Goal: Transaction & Acquisition: Purchase product/service

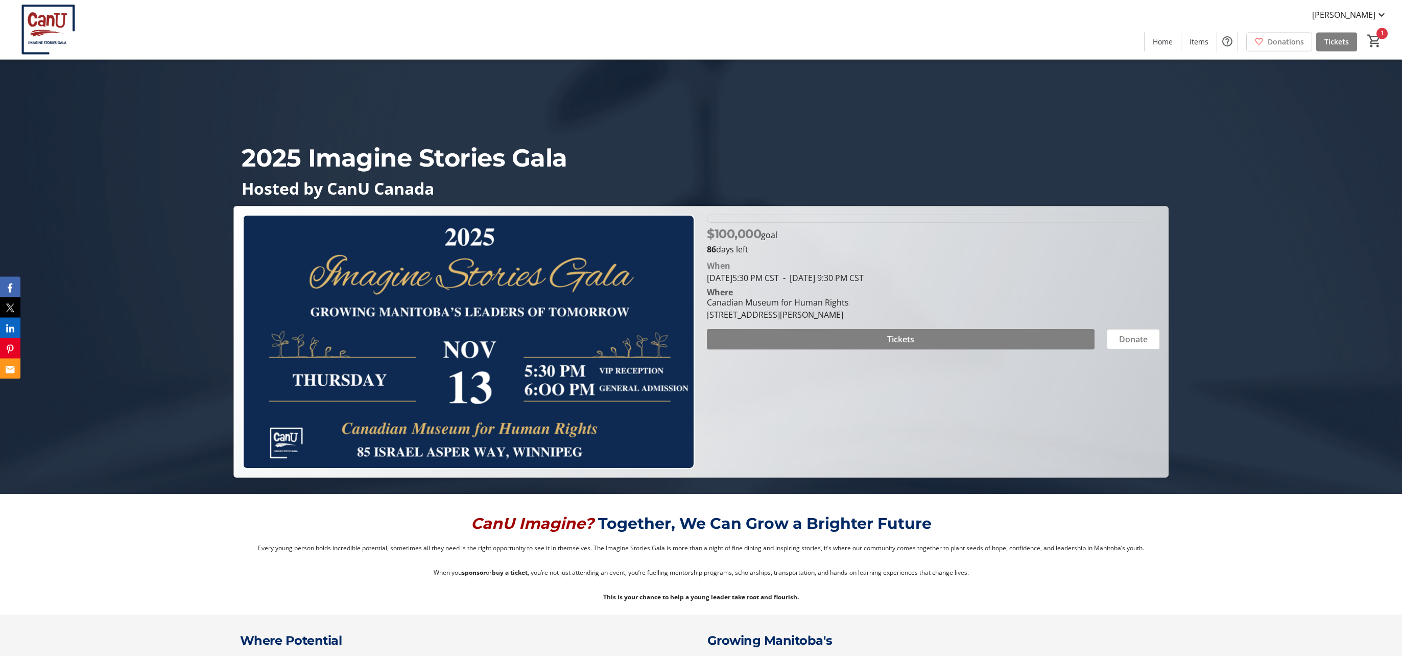
scroll to position [110, 0]
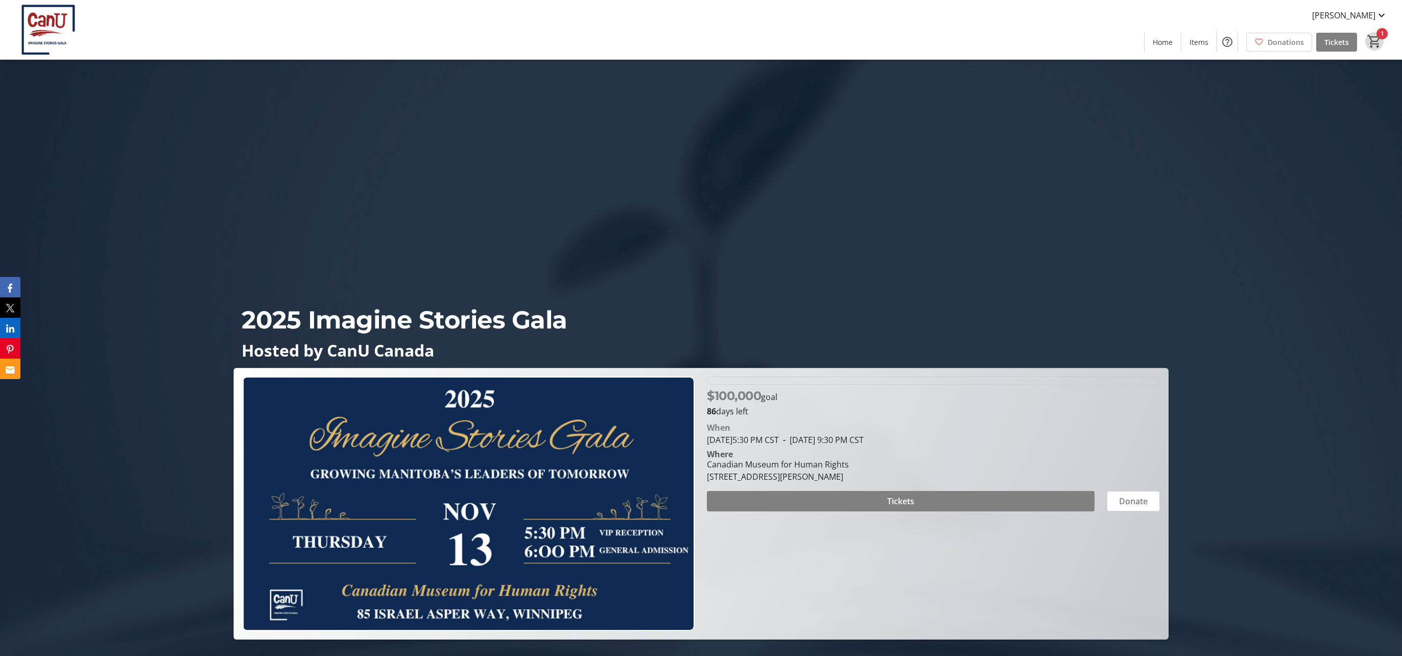
click at [1380, 41] on mat-icon "1" at bounding box center [1374, 41] width 15 height 15
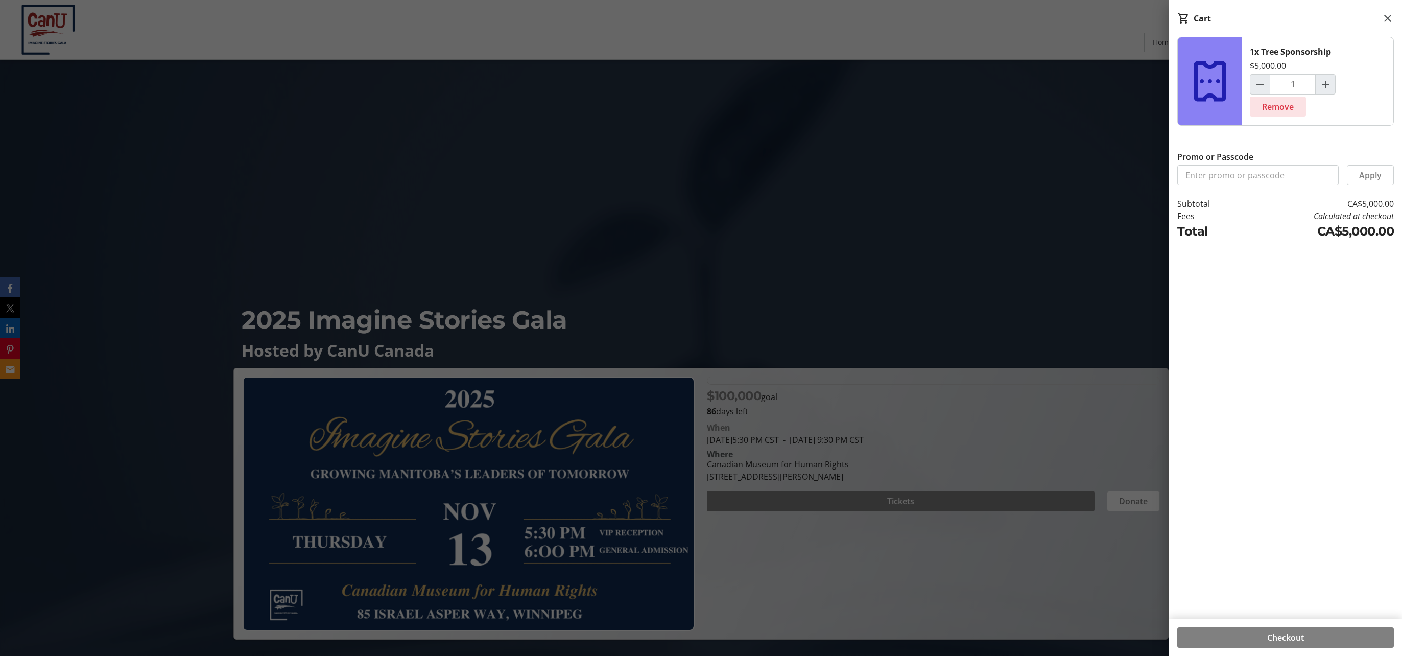
click at [1288, 107] on span "Remove" at bounding box center [1278, 107] width 32 height 12
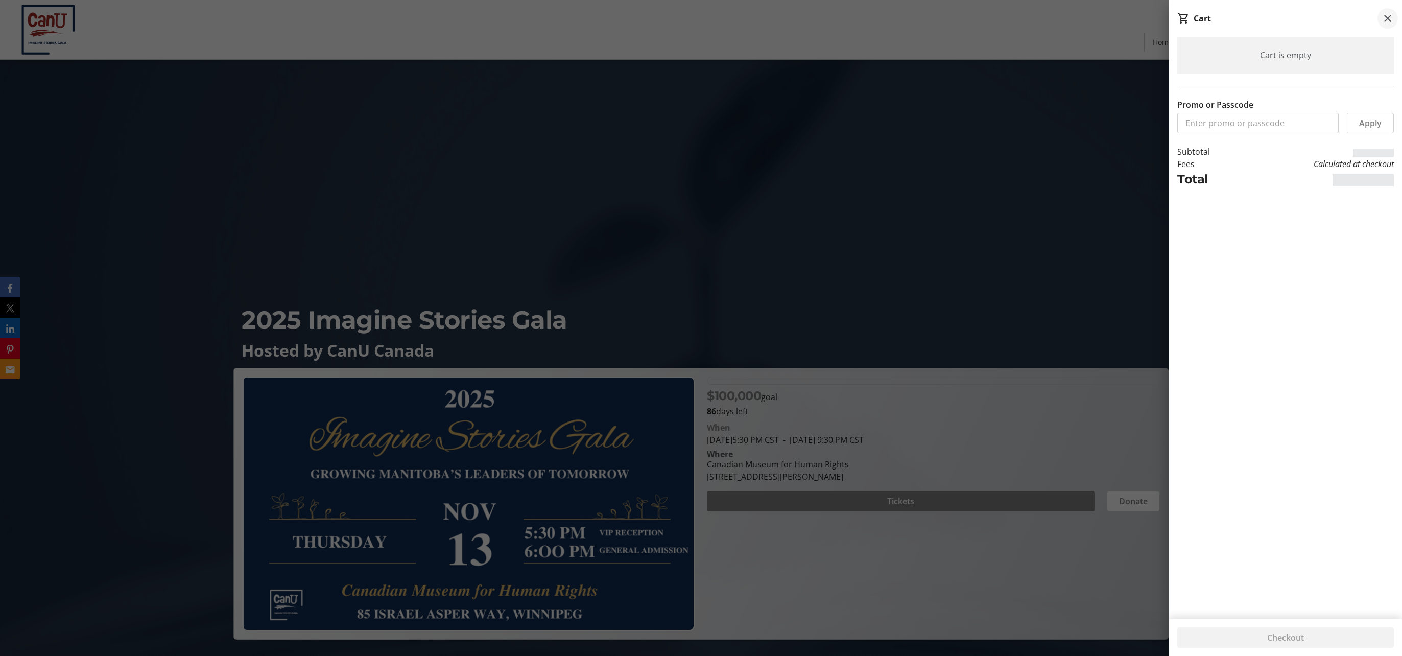
click at [1384, 15] on mat-icon at bounding box center [1388, 18] width 12 height 12
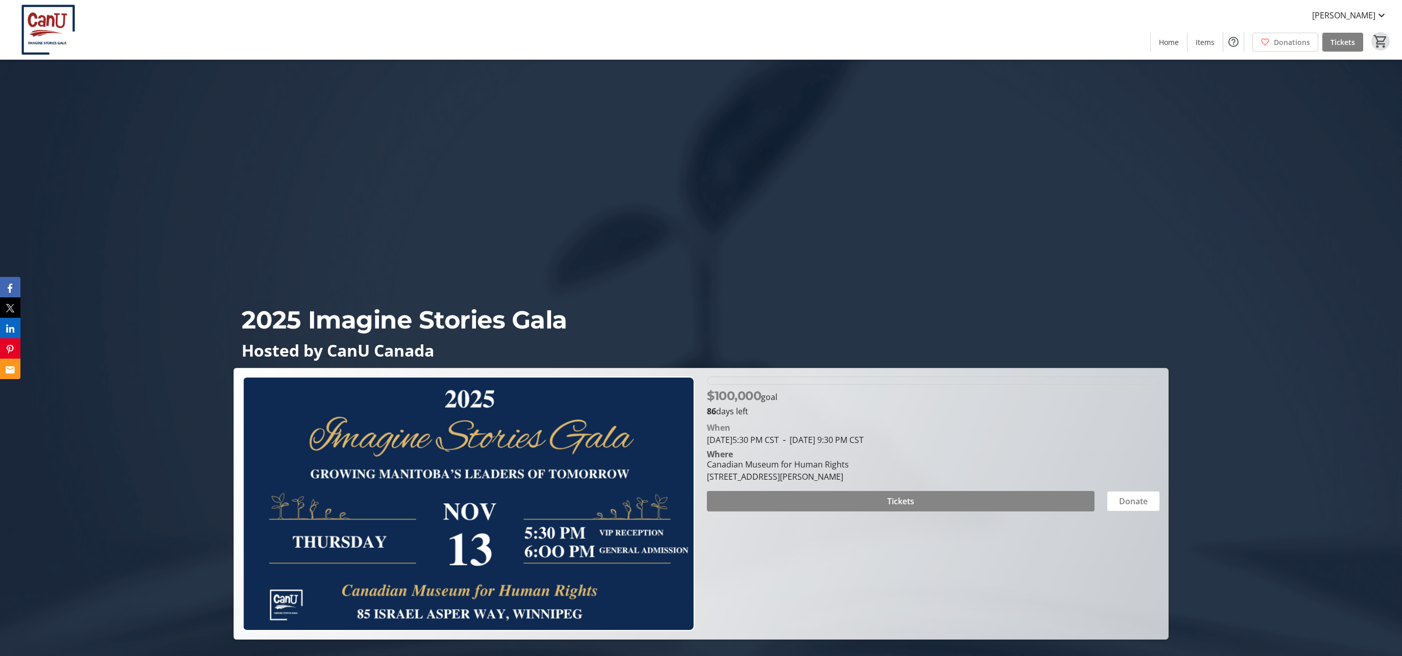
click at [950, 496] on span at bounding box center [900, 501] width 387 height 25
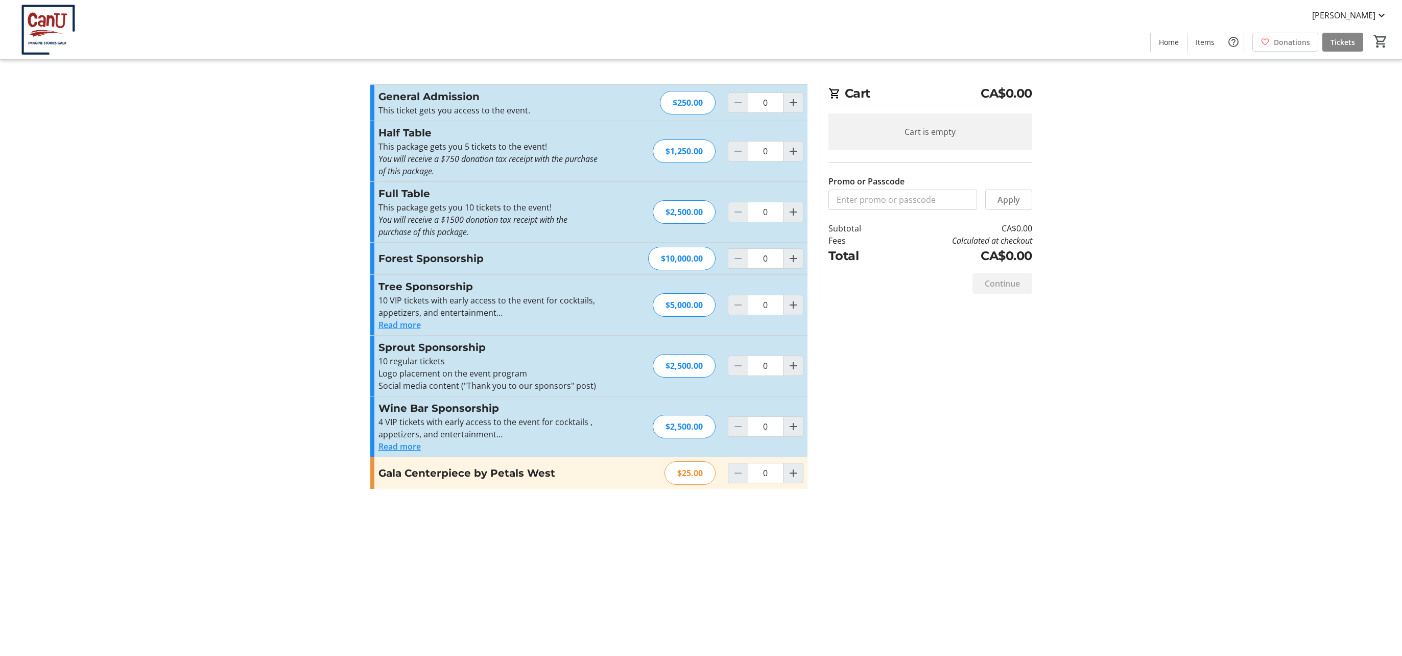
click at [1348, 41] on span "Tickets" at bounding box center [1342, 42] width 25 height 11
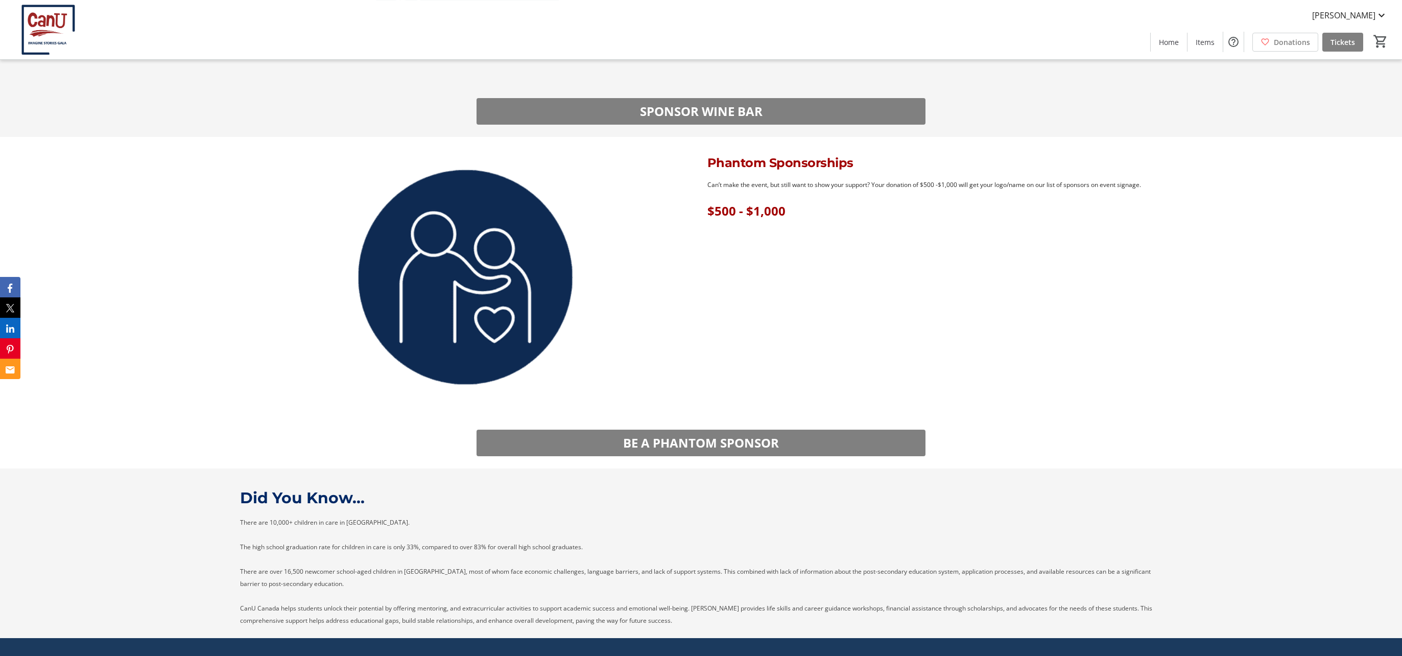
scroll to position [2262, 0]
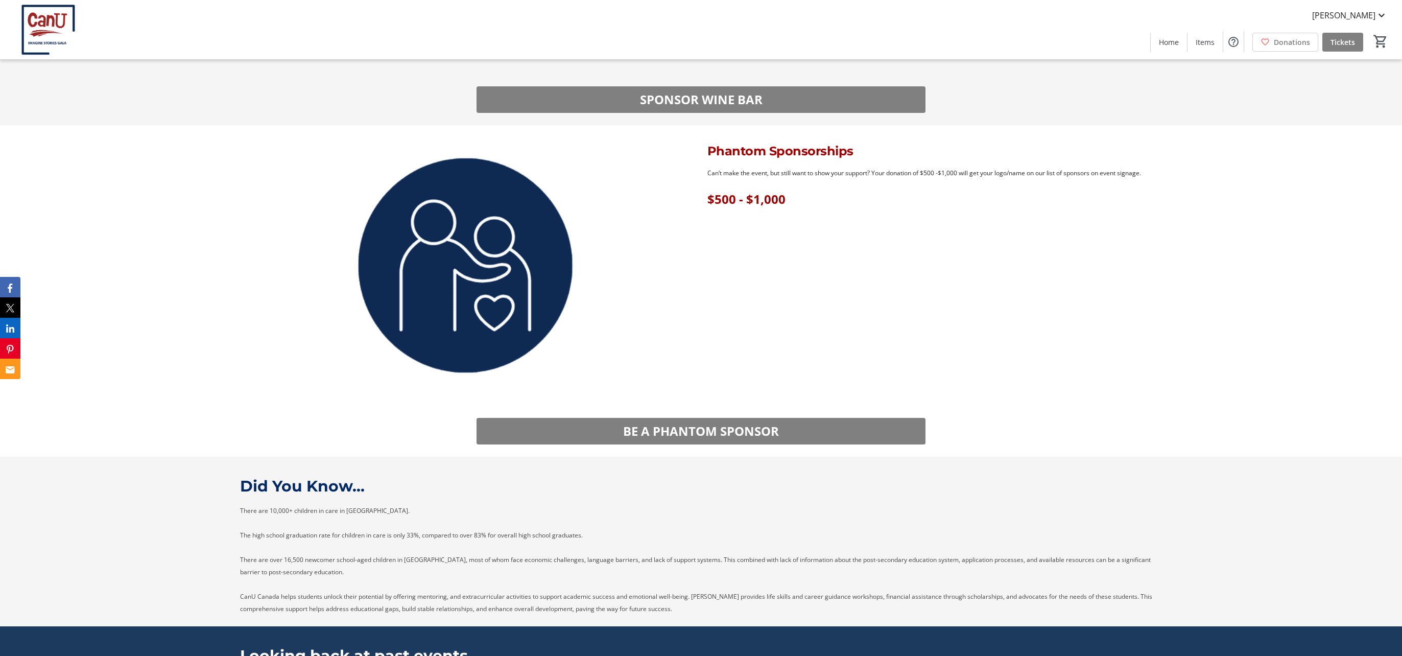
click at [706, 172] on div "Can’t make the event, but still want to show your support? Your donation of $50…" at bounding box center [934, 186] width 467 height 41
drag, startPoint x: 710, startPoint y: 173, endPoint x: 1172, endPoint y: 188, distance: 461.4
click at [1172, 188] on div "Phantom Sponsorships Can’t make the event, but still want to show your support?…" at bounding box center [701, 265] width 1402 height 280
drag, startPoint x: 708, startPoint y: 172, endPoint x: 1175, endPoint y: 176, distance: 467.3
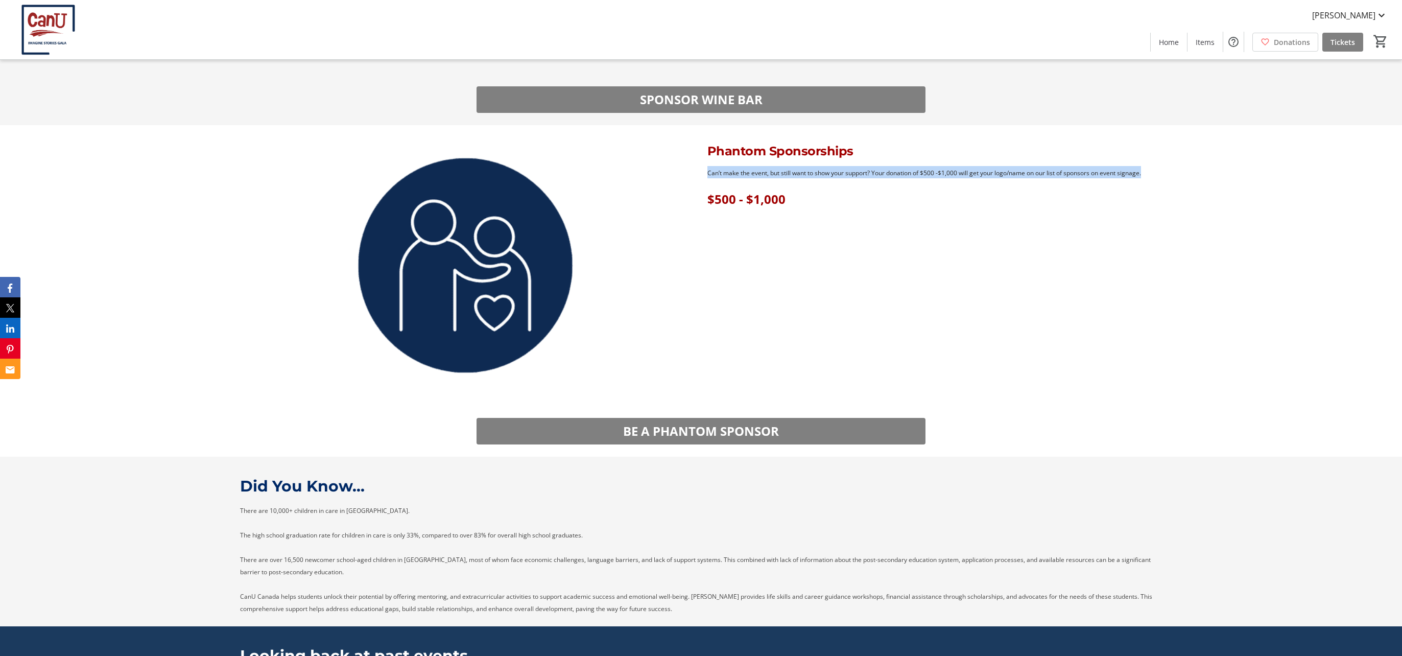
click at [1175, 176] on div "Phantom Sponsorships Can’t make the event, but still want to show your support?…" at bounding box center [701, 265] width 1402 height 280
copy span "Can’t make the event, but still want to show your support? Your donation of $50…"
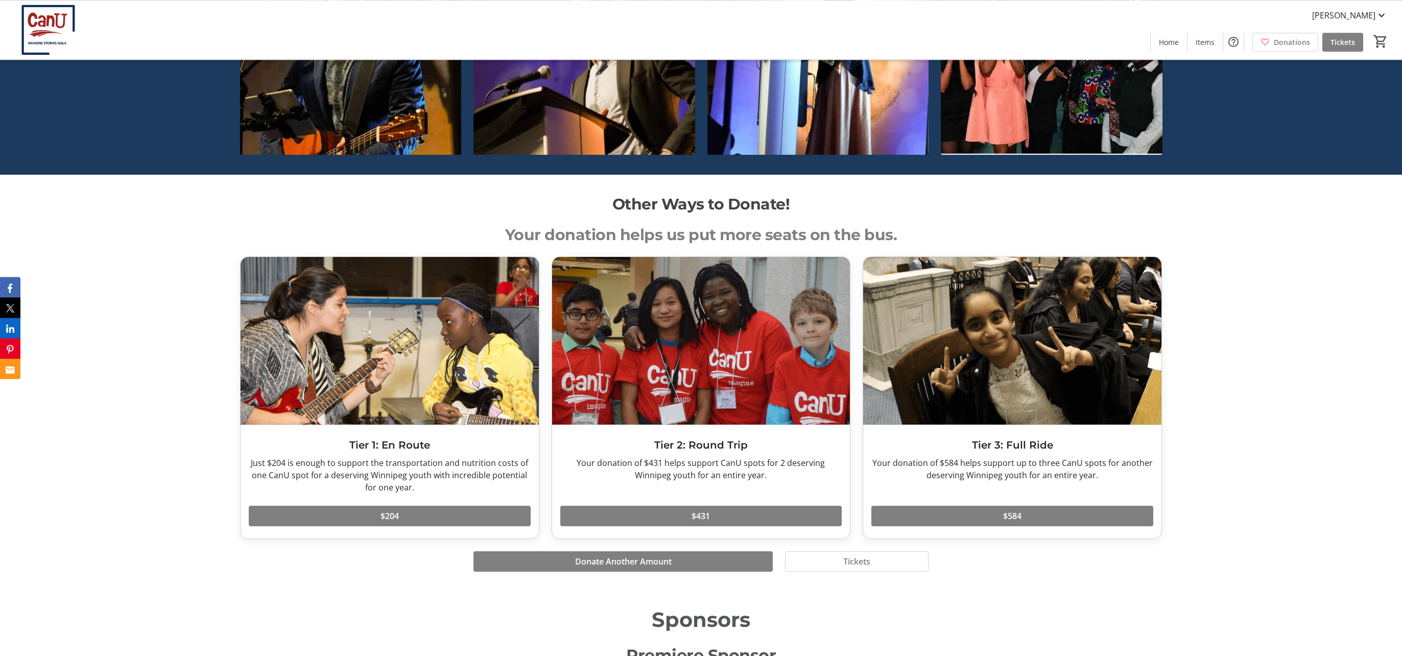
scroll to position [3971, 0]
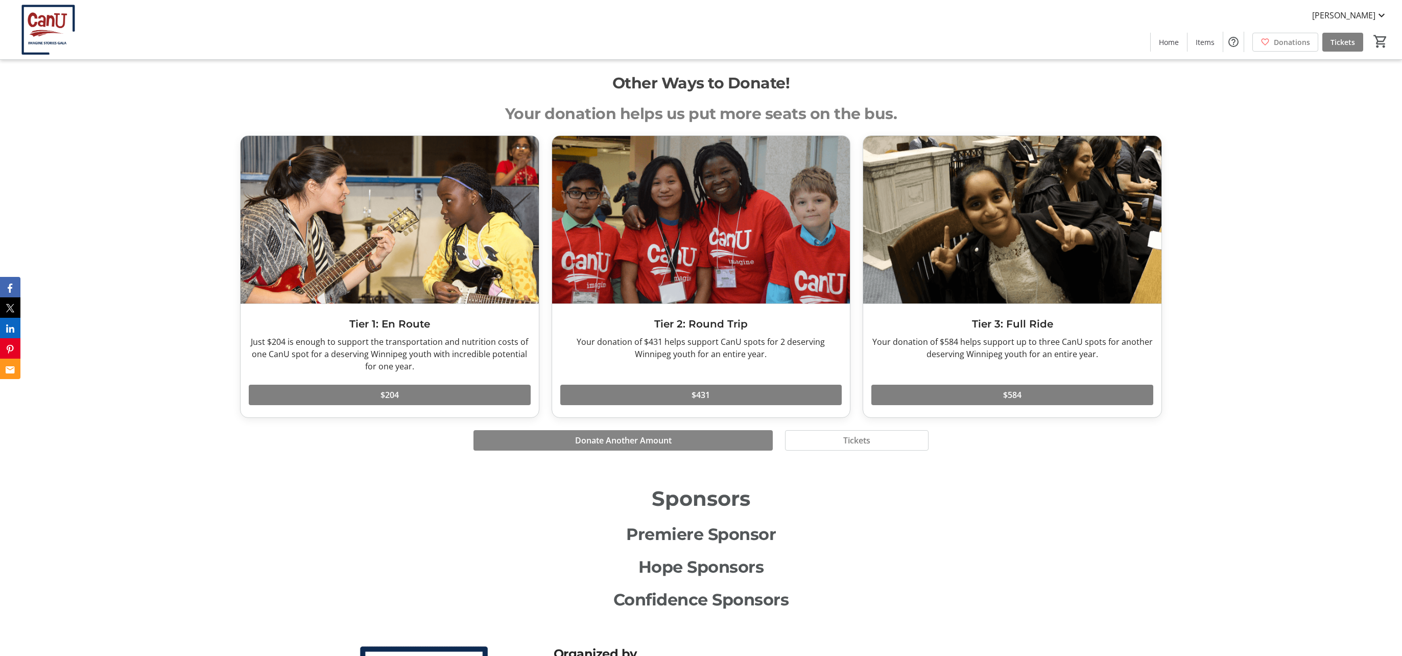
click at [688, 444] on span at bounding box center [622, 440] width 299 height 25
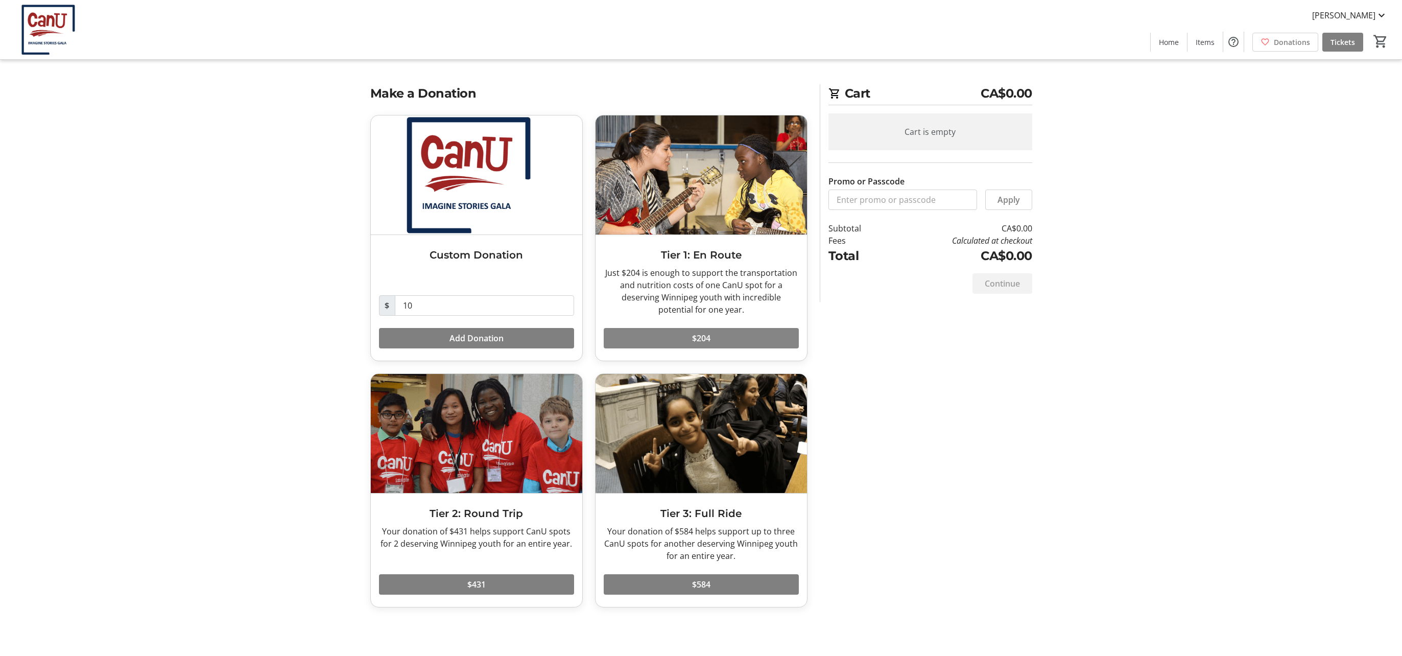
click at [708, 332] on span at bounding box center [701, 338] width 195 height 25
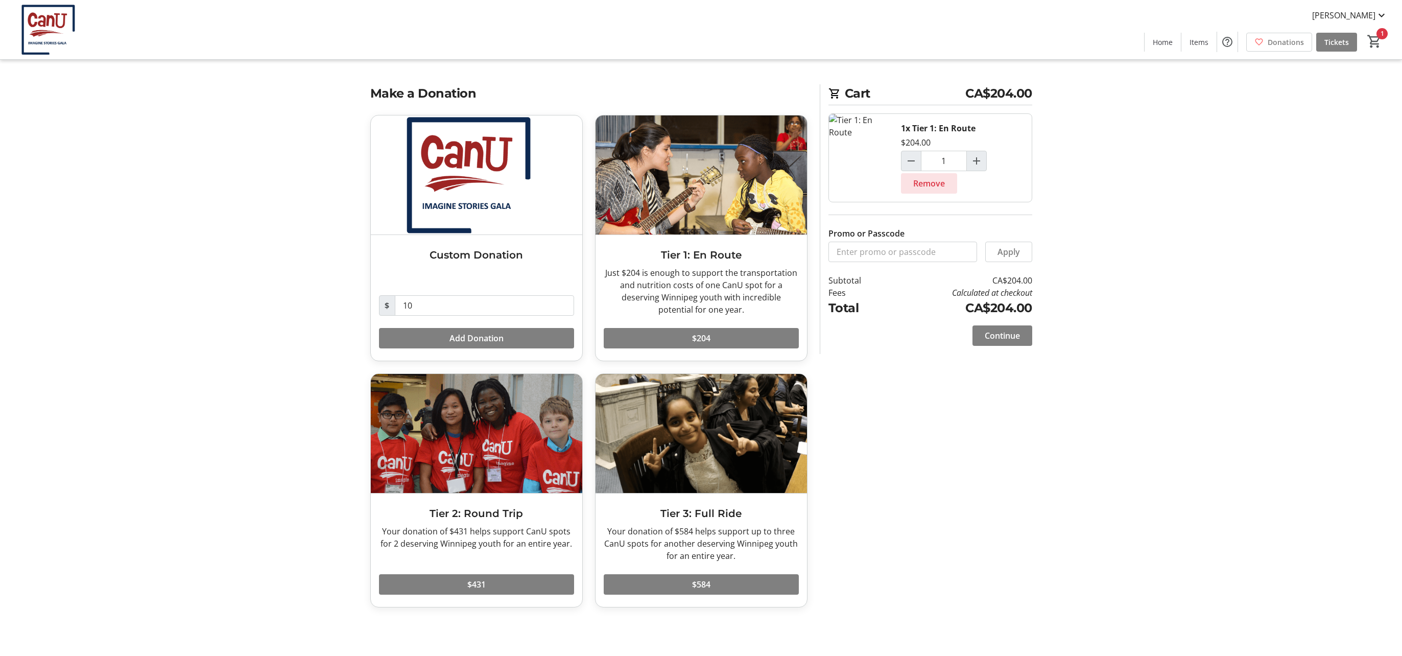
click at [934, 184] on span "Remove" at bounding box center [929, 183] width 32 height 12
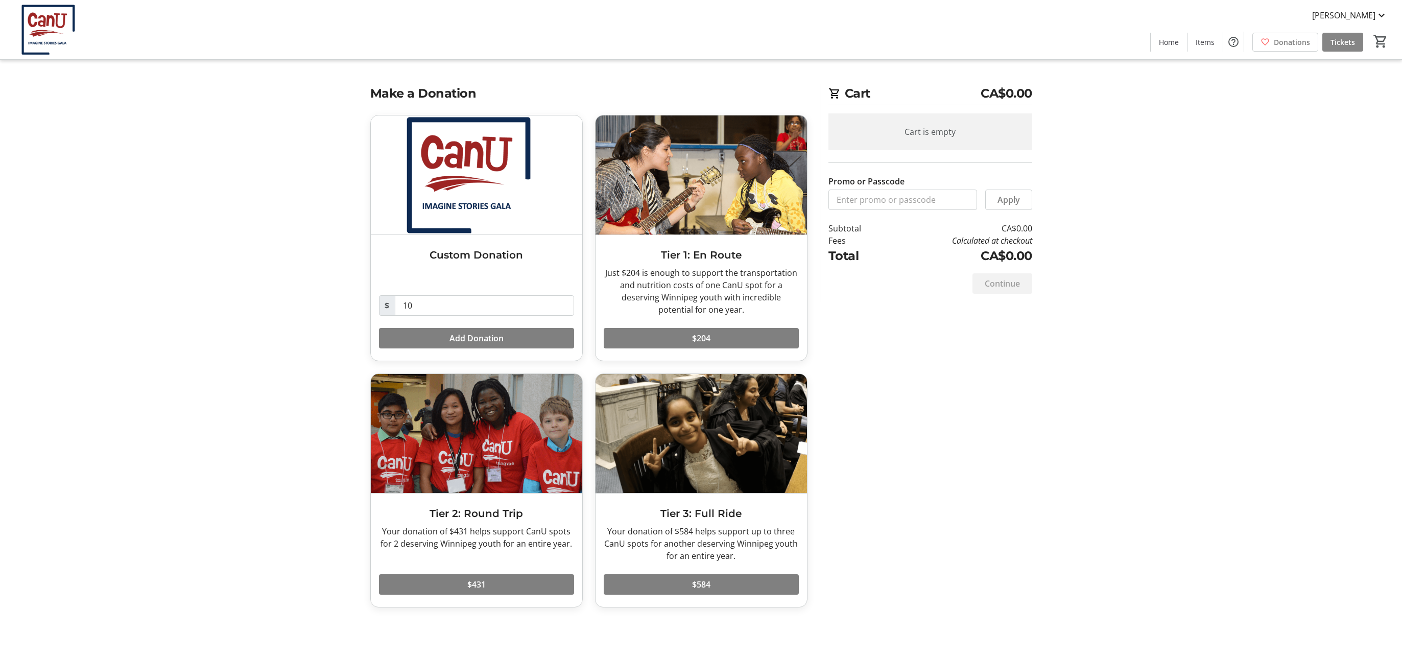
click at [1350, 43] on span "Tickets" at bounding box center [1342, 42] width 25 height 11
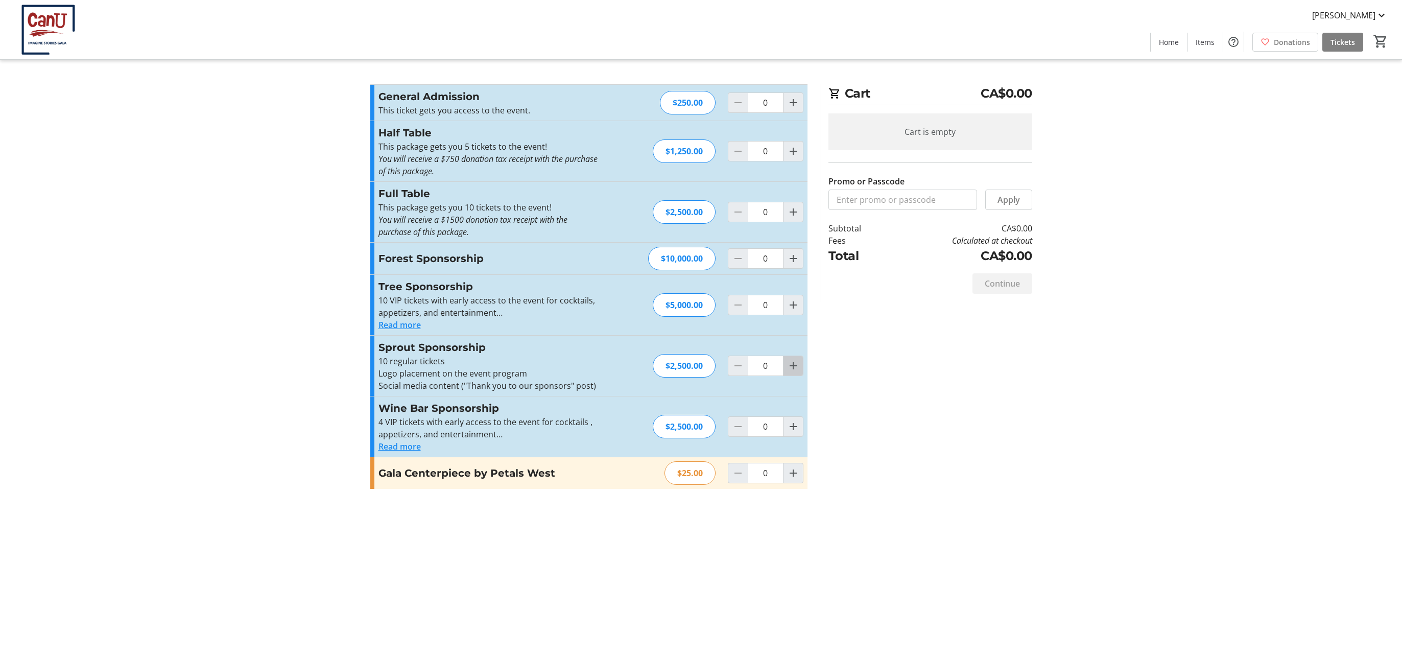
click at [793, 367] on mat-icon "Increment by one" at bounding box center [793, 366] width 12 height 12
type input "1"
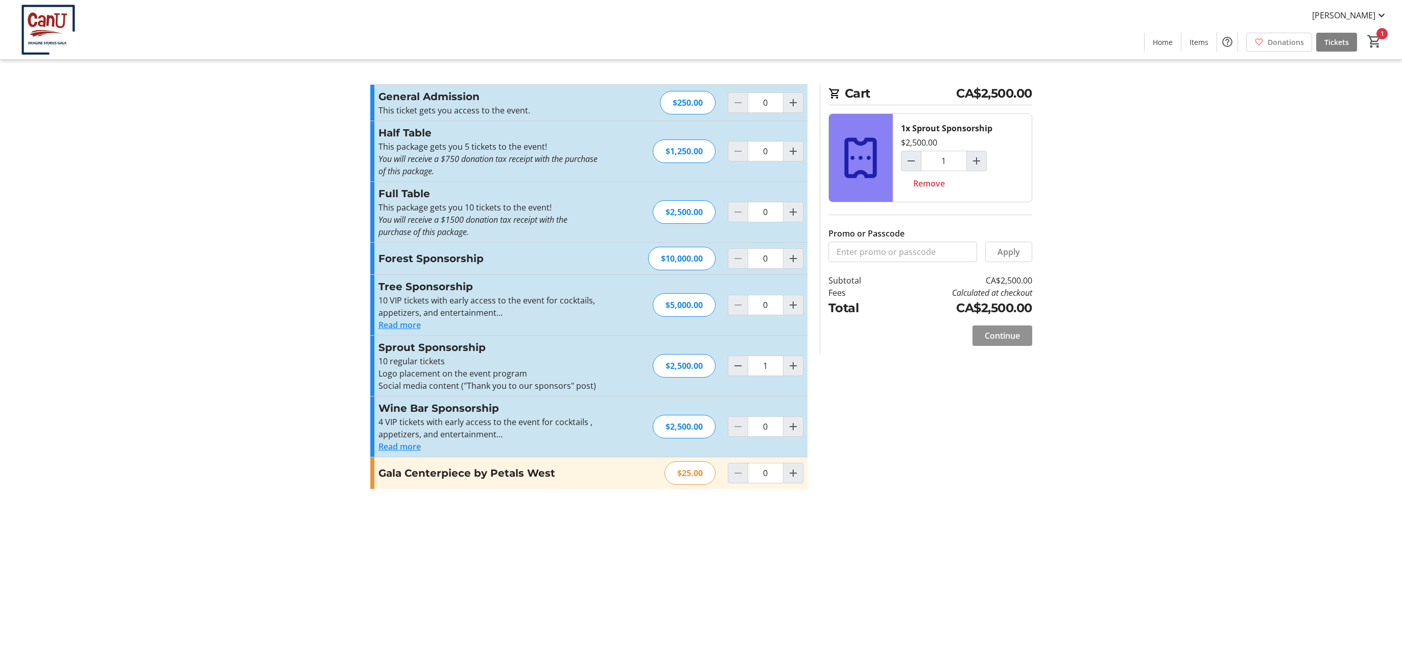
click at [1005, 335] on span "Continue" at bounding box center [1002, 335] width 35 height 12
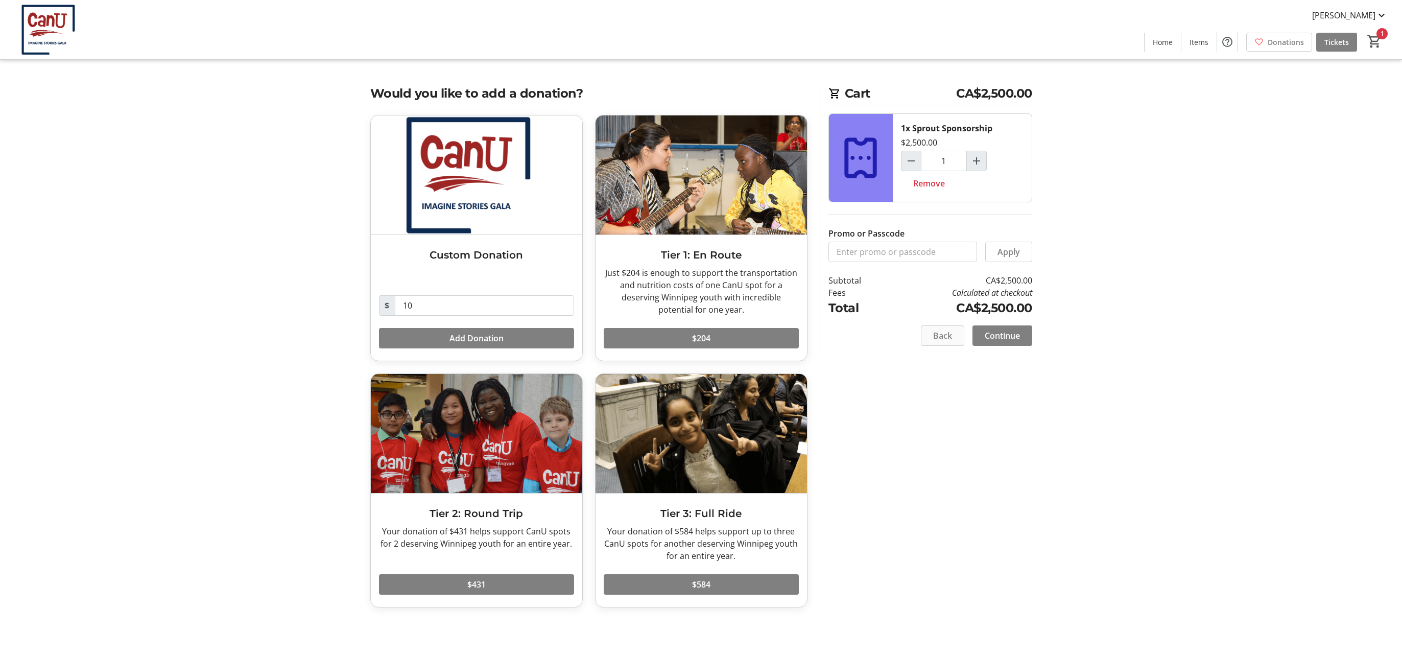
click at [941, 339] on span "Back" at bounding box center [942, 335] width 19 height 12
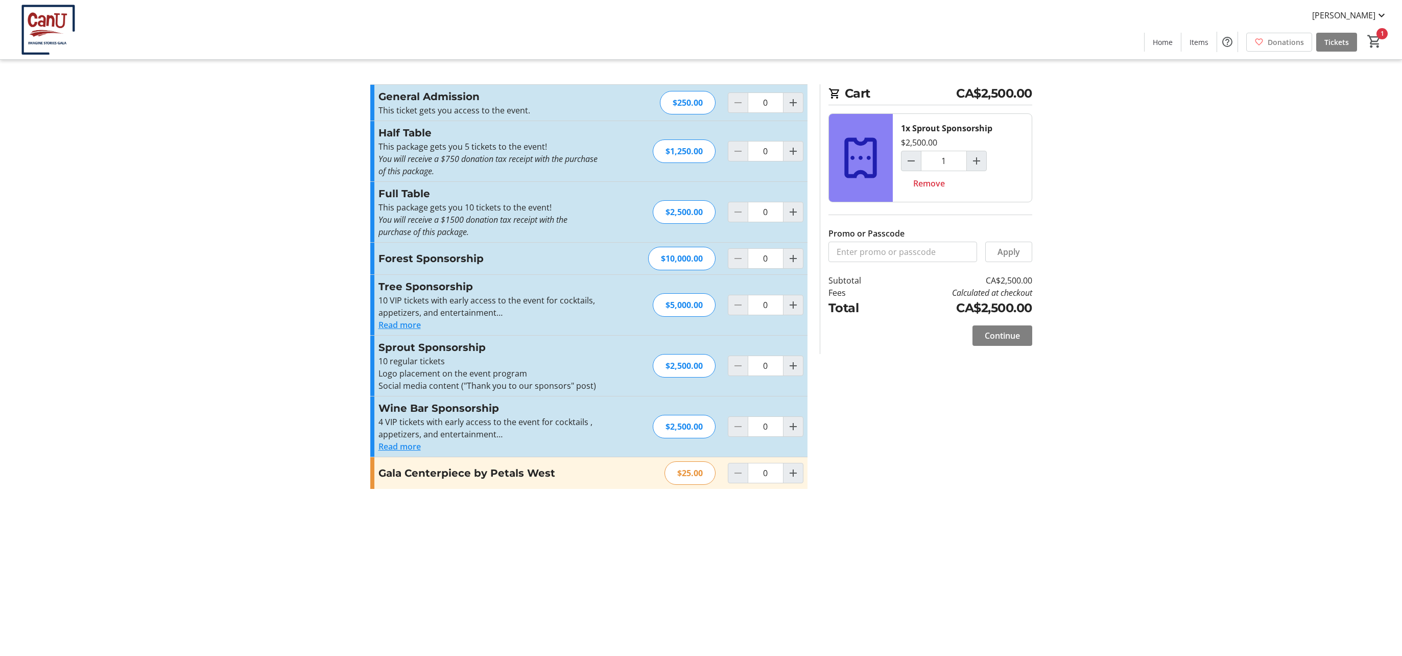
type input "1"
click at [792, 471] on mat-icon "Increment by one" at bounding box center [793, 473] width 12 height 12
type input "1"
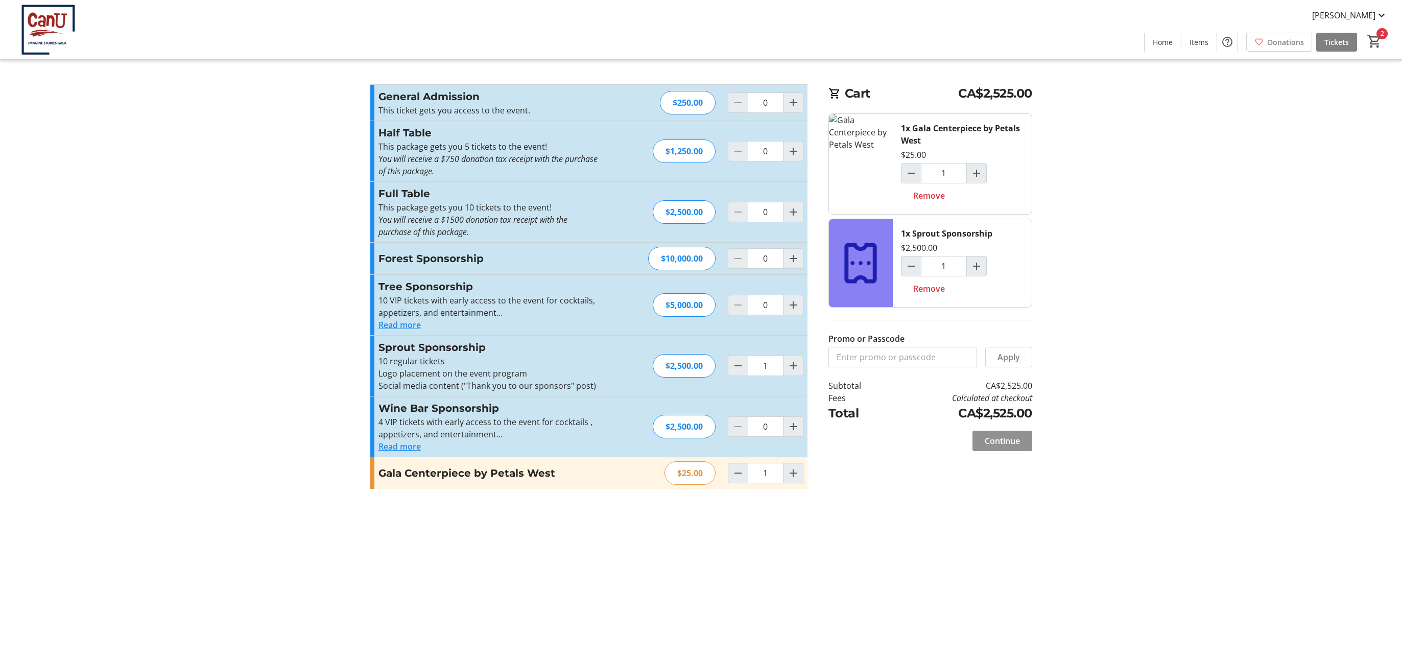
click at [1006, 438] on span at bounding box center [1002, 441] width 60 height 25
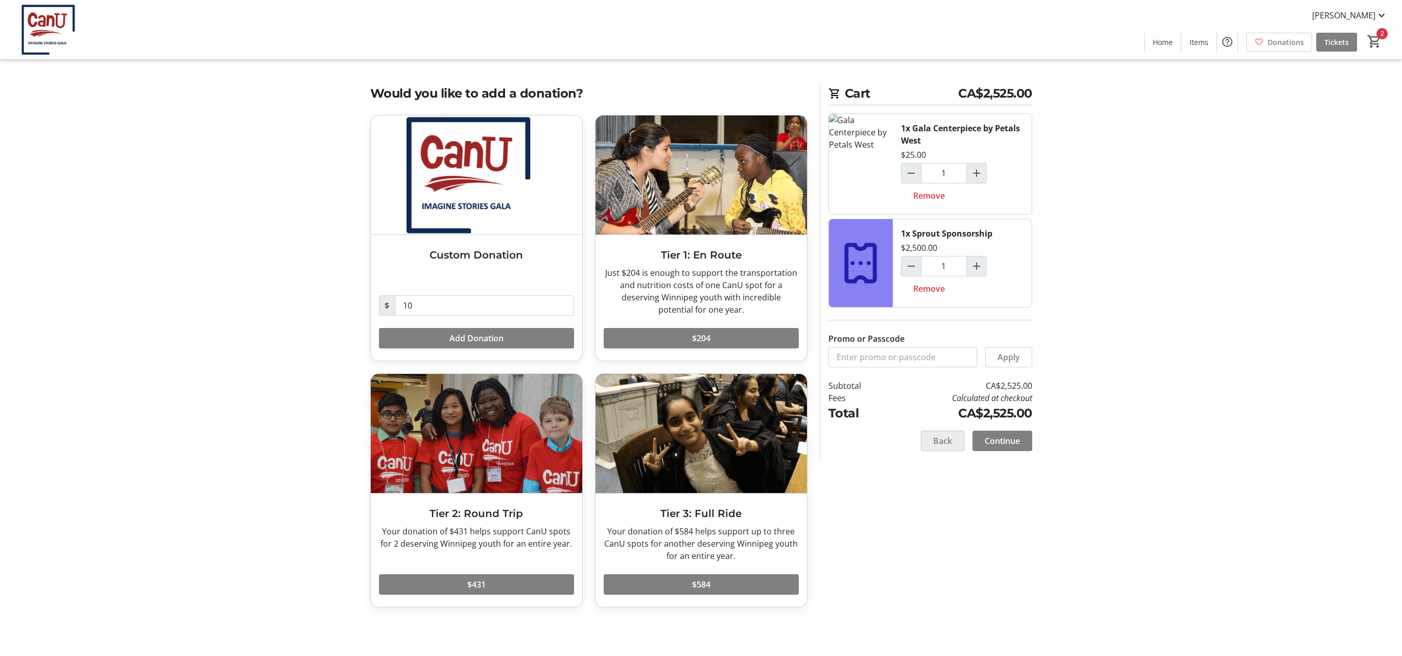
click at [953, 437] on span at bounding box center [942, 441] width 42 height 25
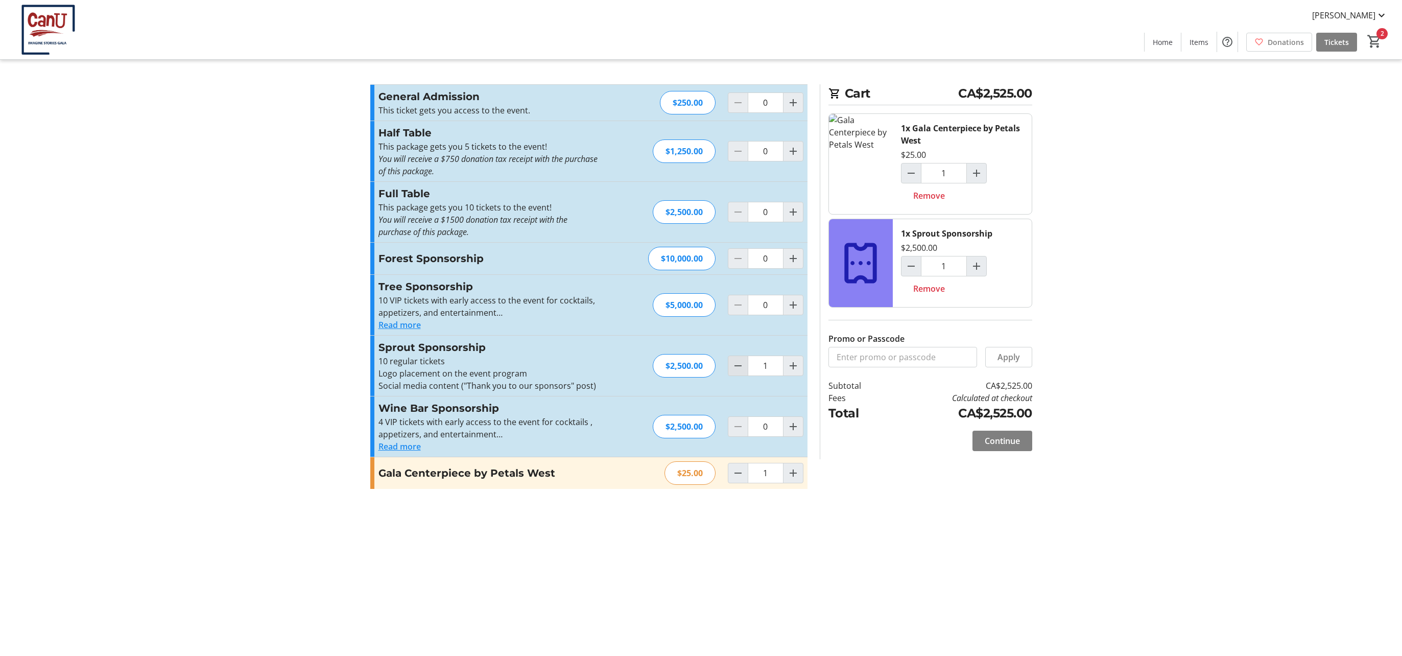
click at [739, 363] on mat-icon "Decrement by one" at bounding box center [738, 366] width 12 height 12
type input "0"
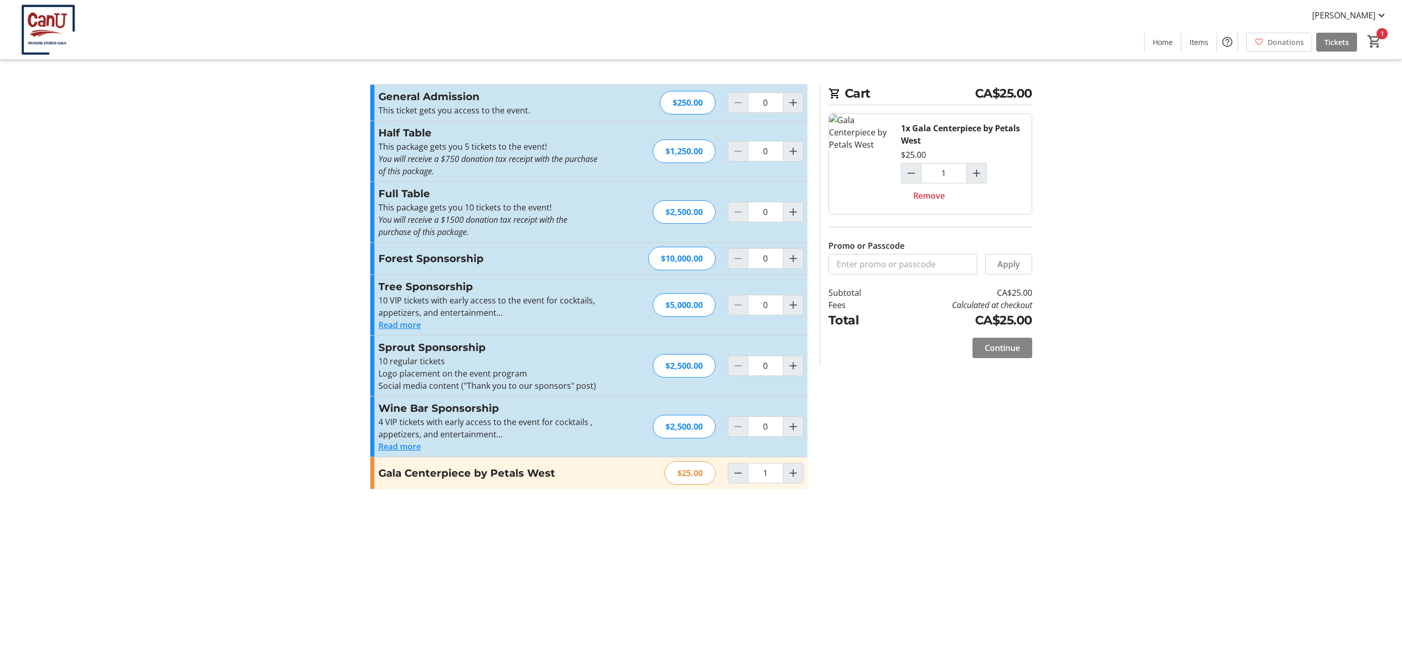
click at [1010, 352] on span "Continue" at bounding box center [1002, 348] width 35 height 12
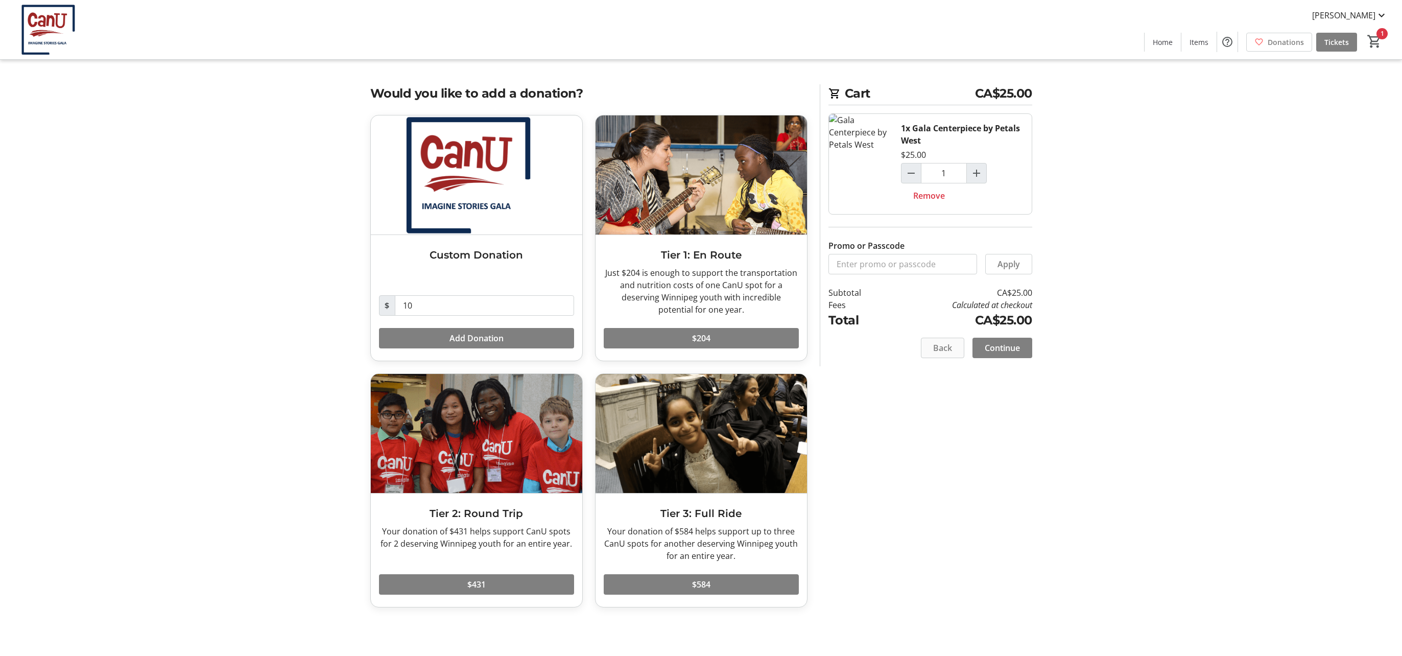
click at [949, 350] on span "Back" at bounding box center [942, 348] width 19 height 12
